Goal: Task Accomplishment & Management: Manage account settings

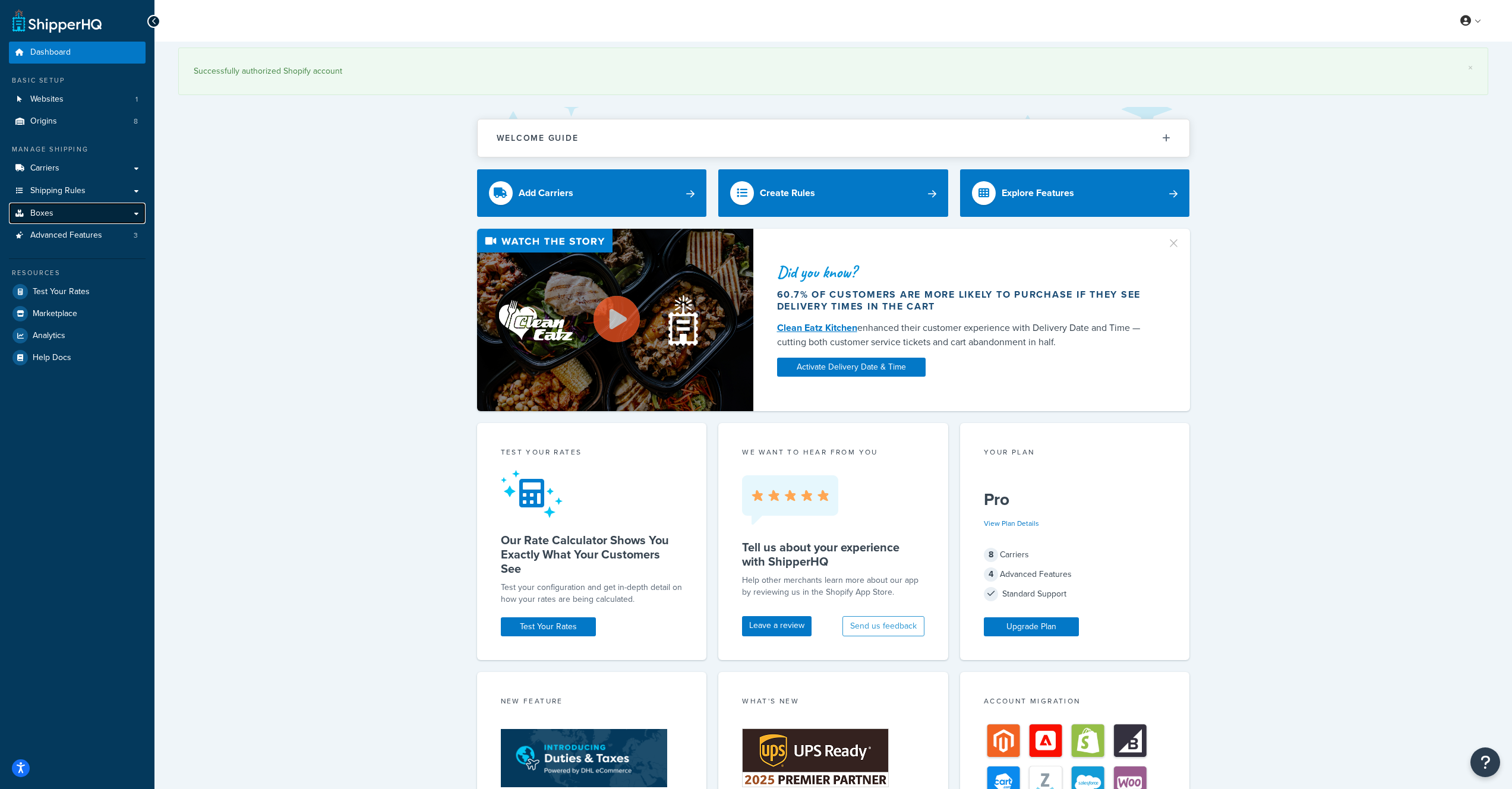
click at [56, 208] on link "Boxes" at bounding box center [77, 213] width 137 height 22
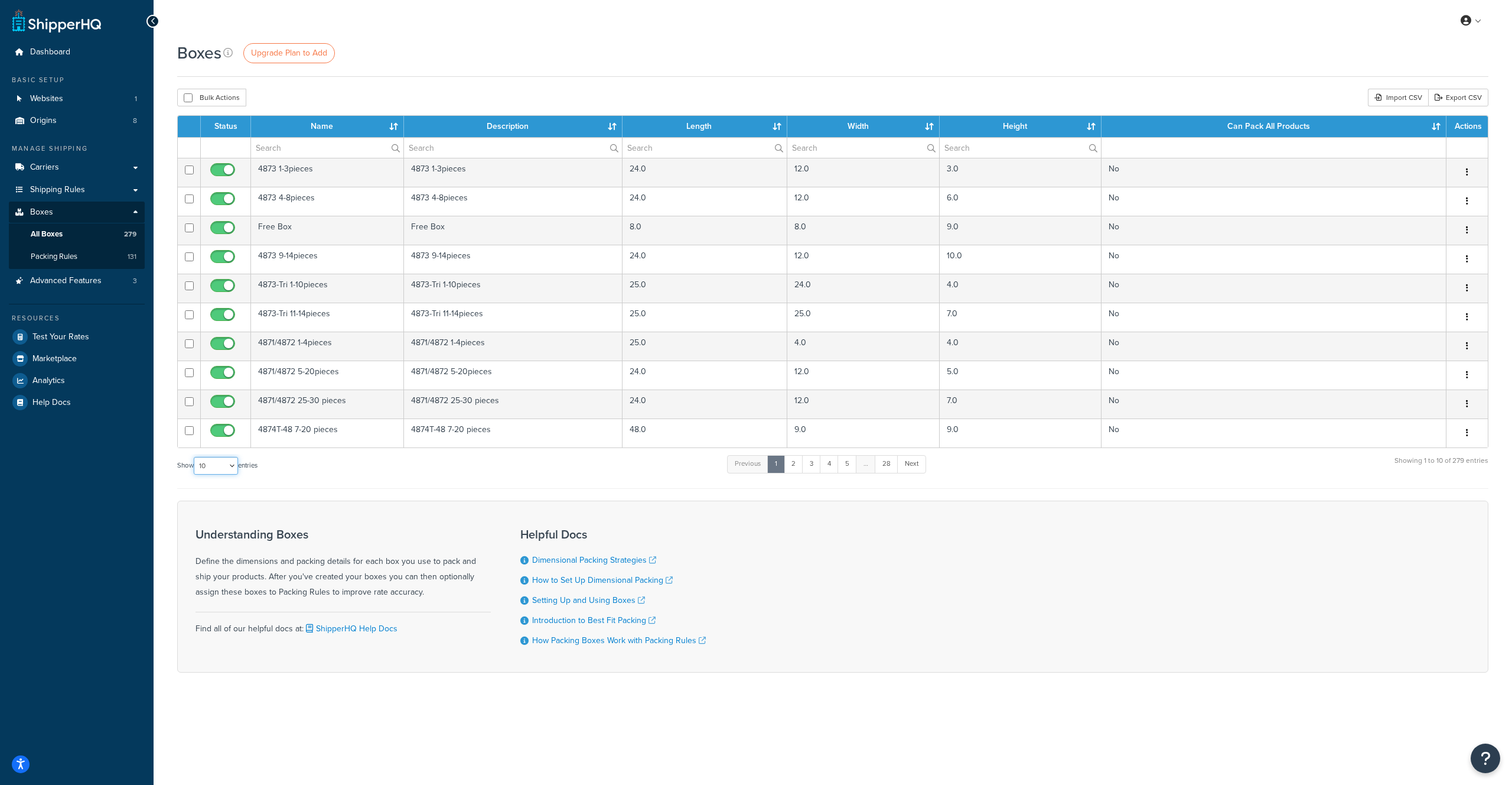
click at [217, 466] on select "10 15 25 50 100 1000" at bounding box center [216, 466] width 44 height 18
select select "1000"
click at [195, 457] on select "10 15 25 50 100 1000" at bounding box center [216, 466] width 44 height 18
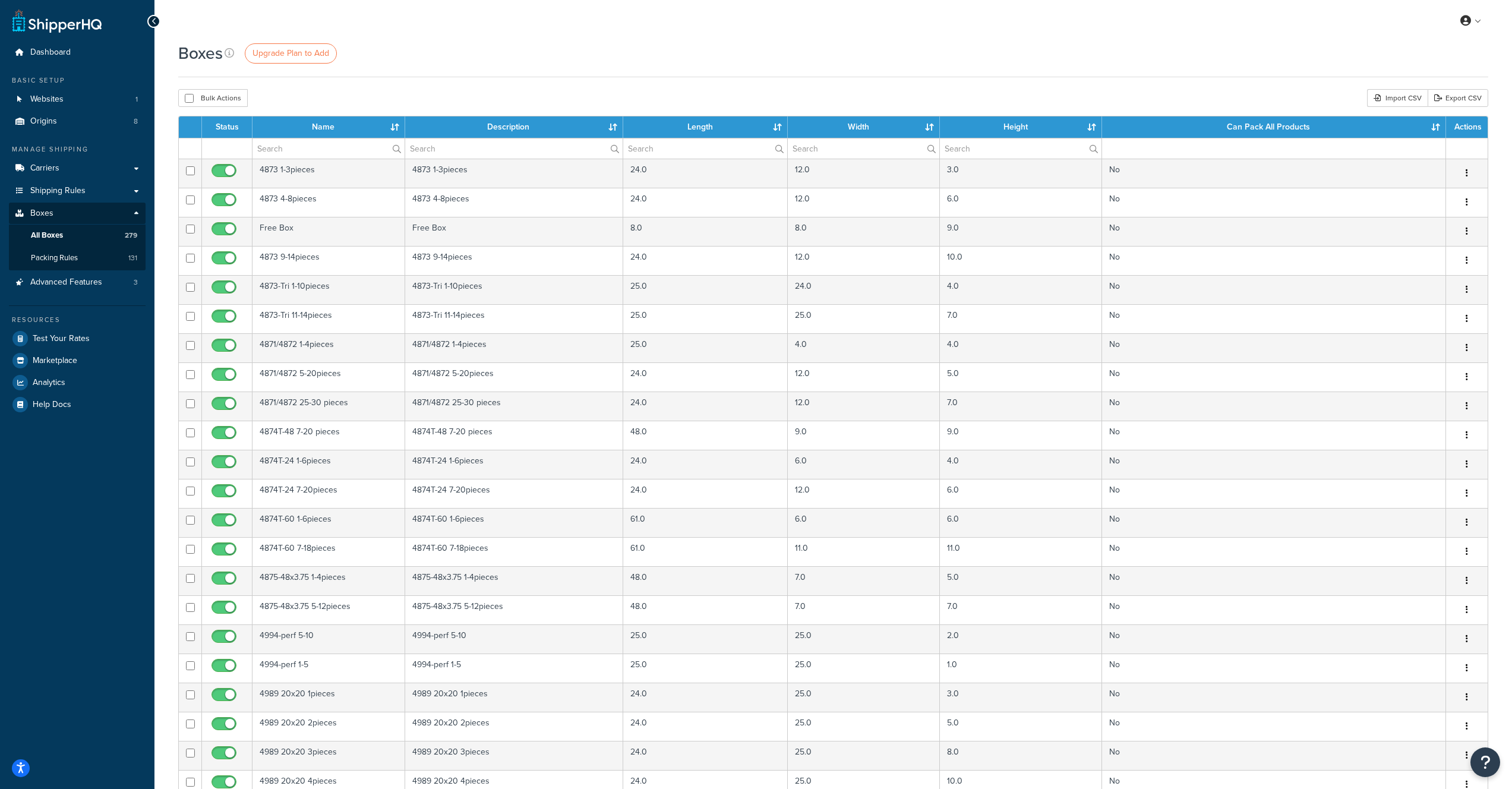
click at [600, 54] on div "Boxes Upgrade Plan to Add" at bounding box center [833, 52] width 1310 height 23
click at [752, 65] on div "Boxes Upgrade Plan to Add" at bounding box center [833, 59] width 1310 height 35
